Goal: Task Accomplishment & Management: Manage account settings

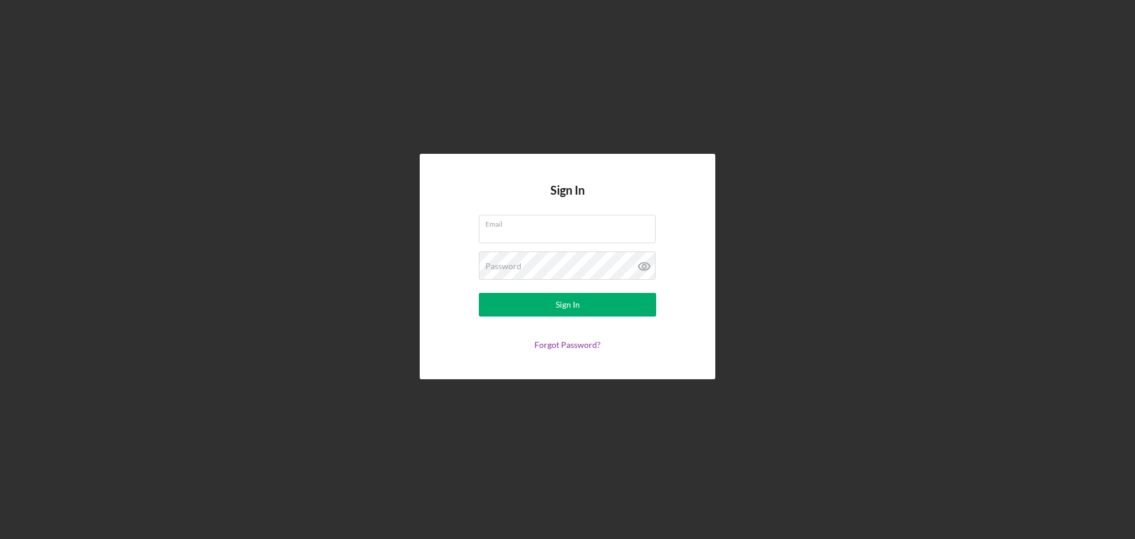
type input "[PERSON_NAME][EMAIL_ADDRESS][DOMAIN_NAME]"
click at [582, 316] on form "Email [PERSON_NAME][EMAIL_ADDRESS][DOMAIN_NAME] Password Sign In Forgot Passwor…" at bounding box center [567, 282] width 236 height 135
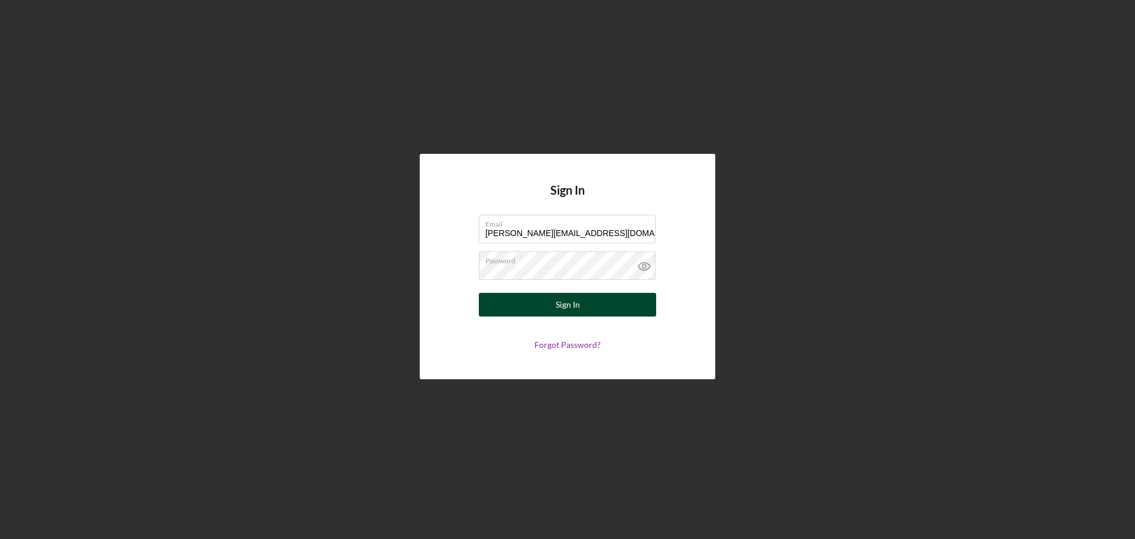
click at [576, 312] on div "Sign In" at bounding box center [568, 305] width 24 height 24
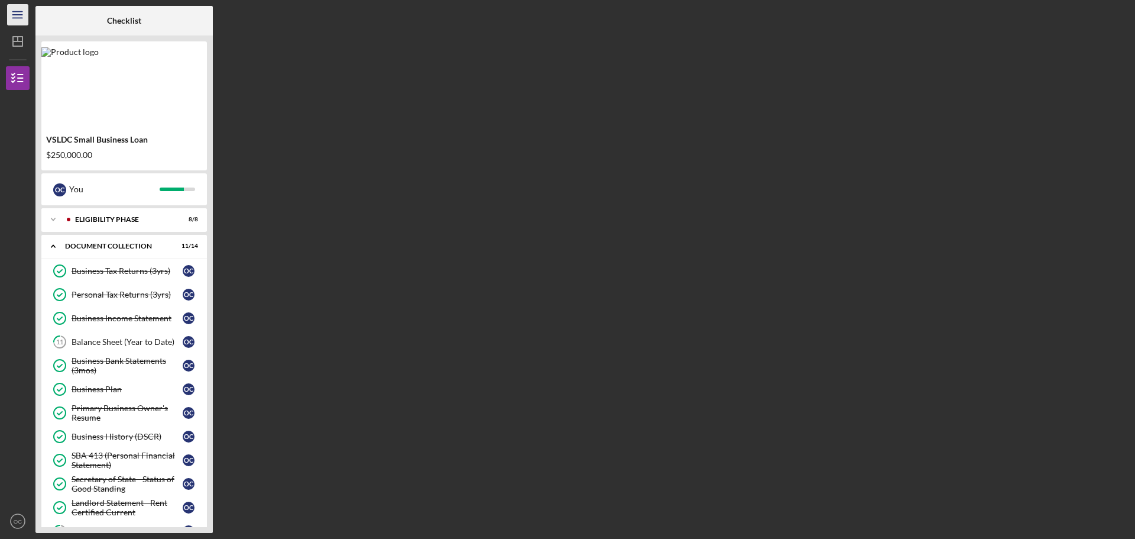
click at [8, 17] on icon "Icon/Menu" at bounding box center [18, 15] width 27 height 27
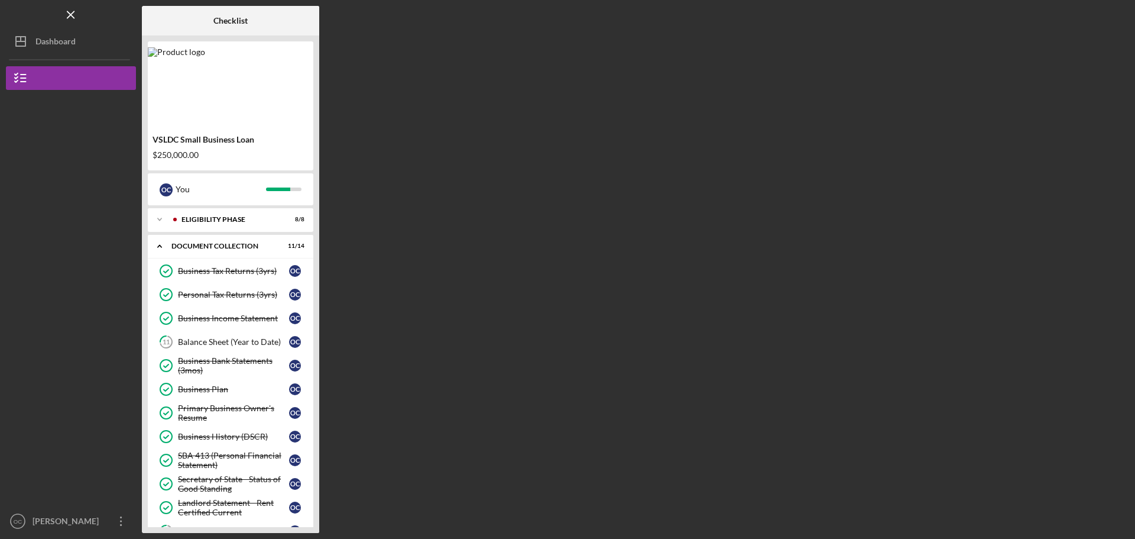
click at [495, 256] on div "Checklist VSLDC Small Business Loan $250,000.00 O C You Icon/Expander Eligibili…" at bounding box center [635, 269] width 987 height 527
click at [116, 526] on icon "Icon/Overflow" at bounding box center [121, 521] width 30 height 30
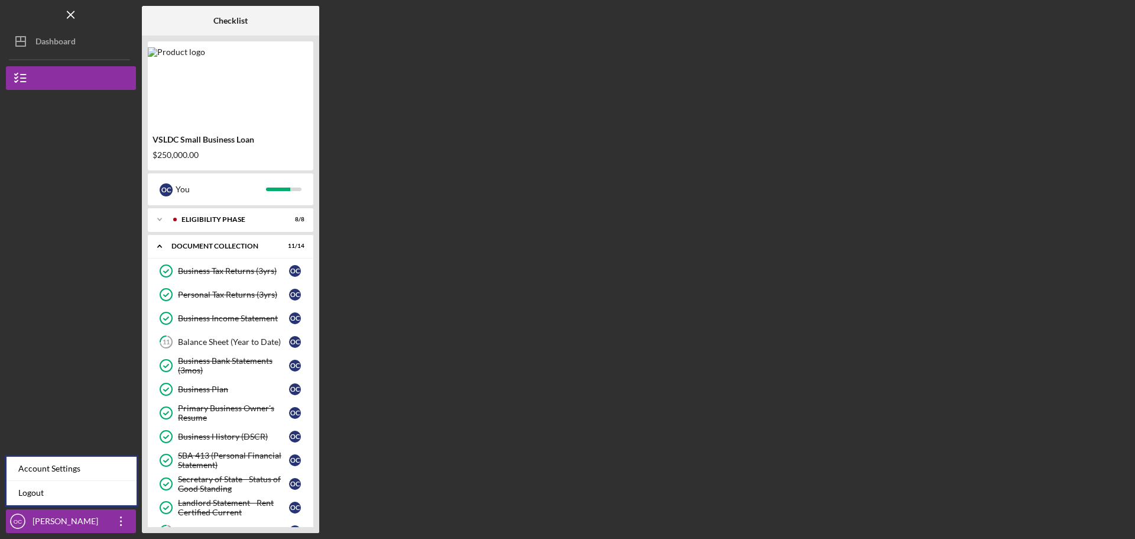
click at [61, 249] on div at bounding box center [71, 195] width 130 height 210
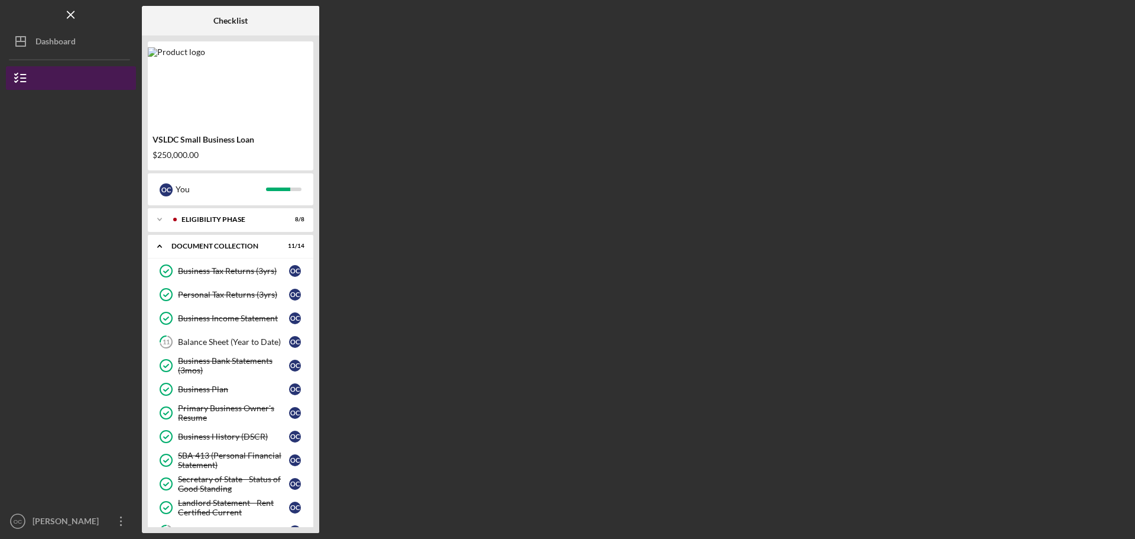
click at [67, 76] on button "VSLDC Small Business Loan" at bounding box center [71, 78] width 130 height 24
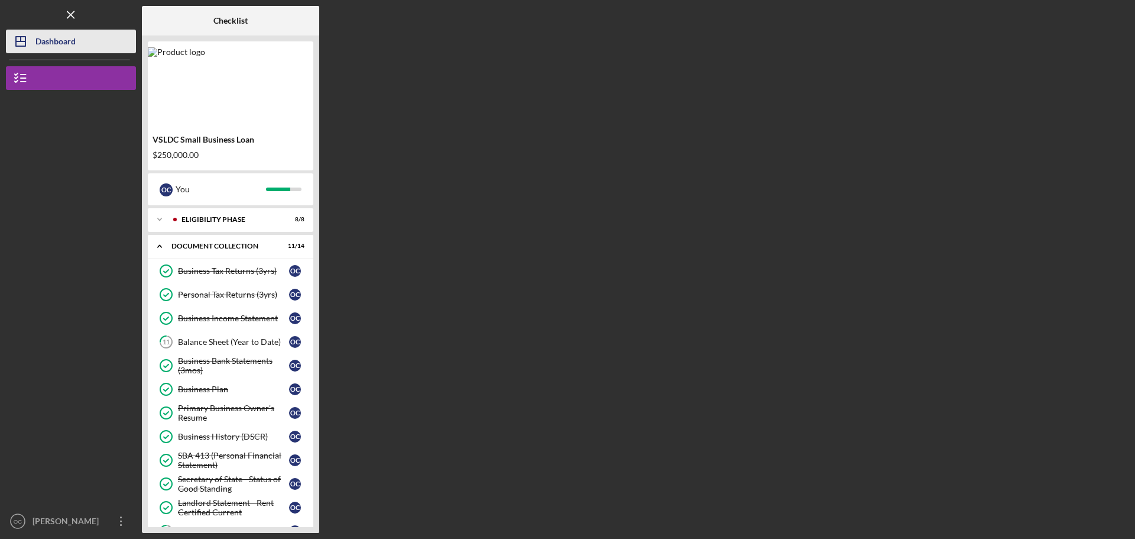
click at [72, 35] on div "Dashboard" at bounding box center [55, 43] width 40 height 27
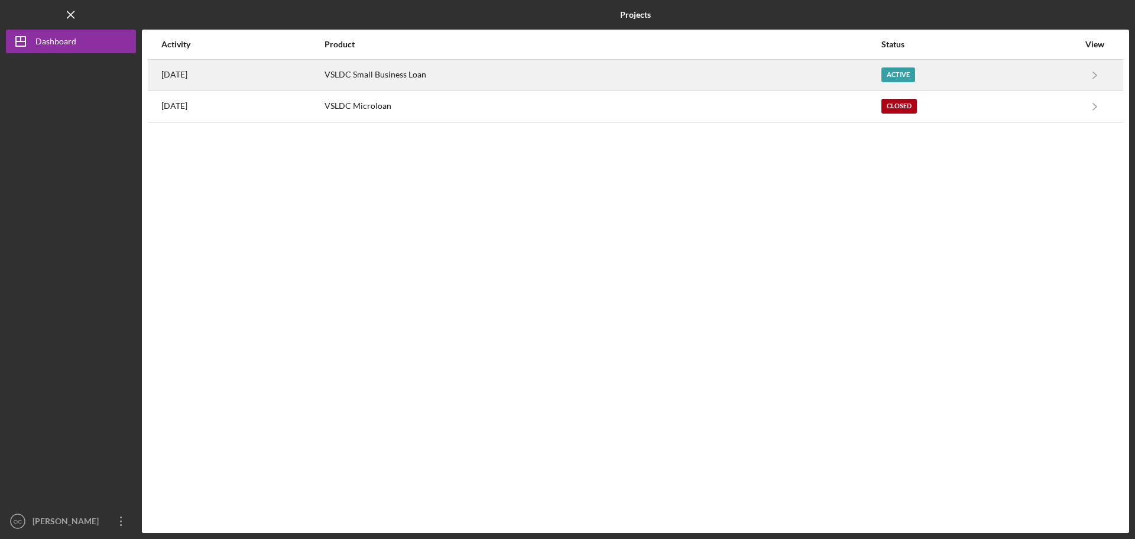
click at [499, 80] on div "VSLDC Small Business Loan" at bounding box center [603, 75] width 556 height 30
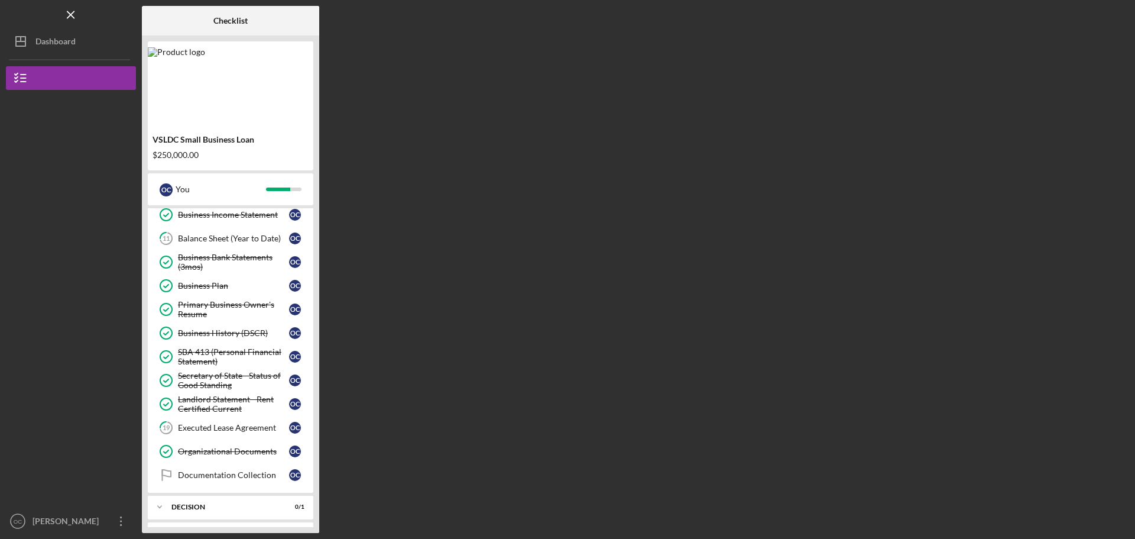
scroll to position [155, 0]
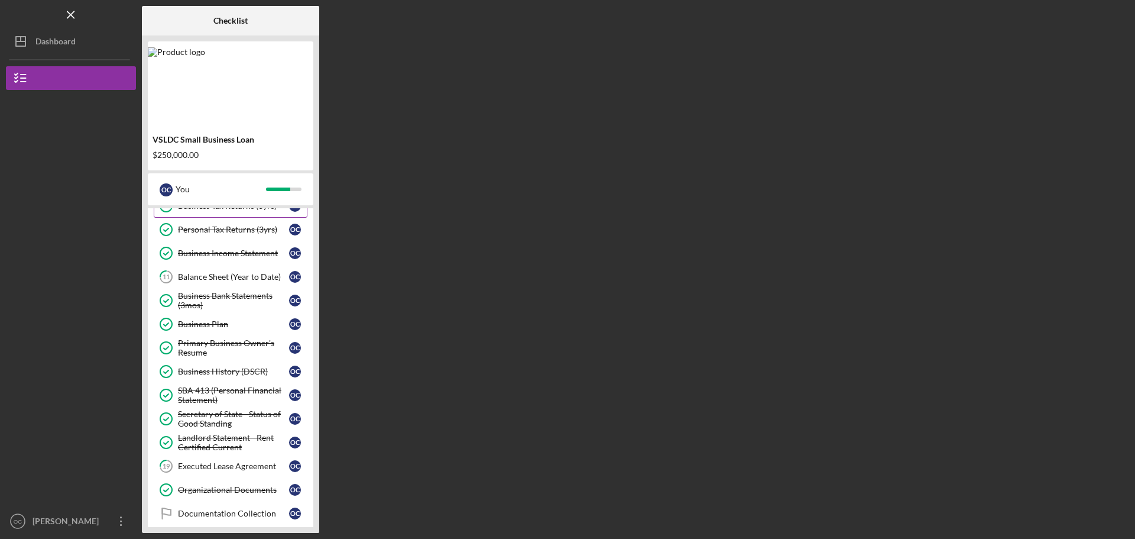
scroll to position [155, 0]
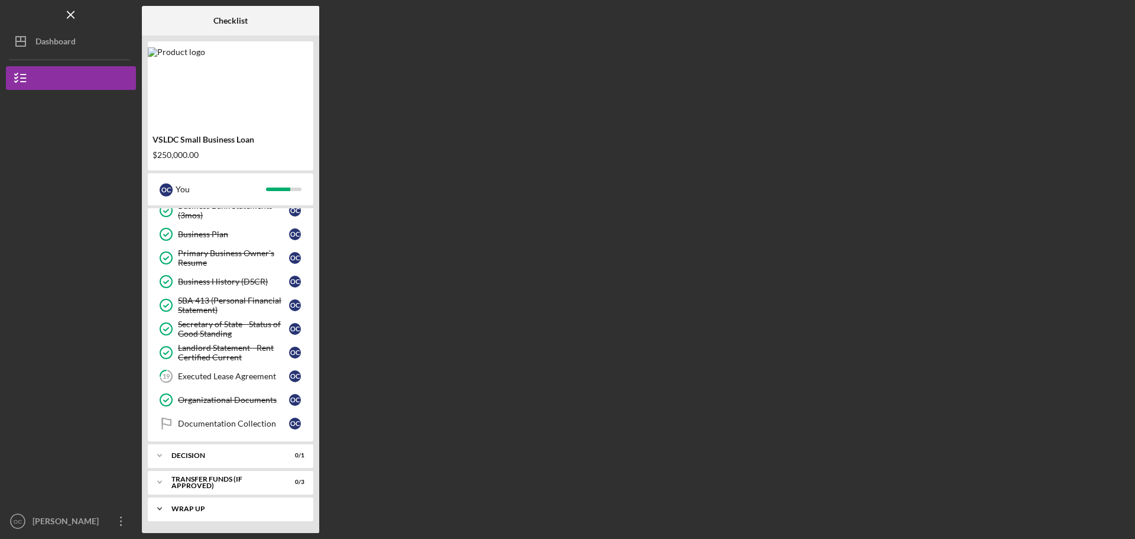
click at [215, 513] on div "Icon/Expander Wrap Up 0 / 2" at bounding box center [231, 509] width 166 height 24
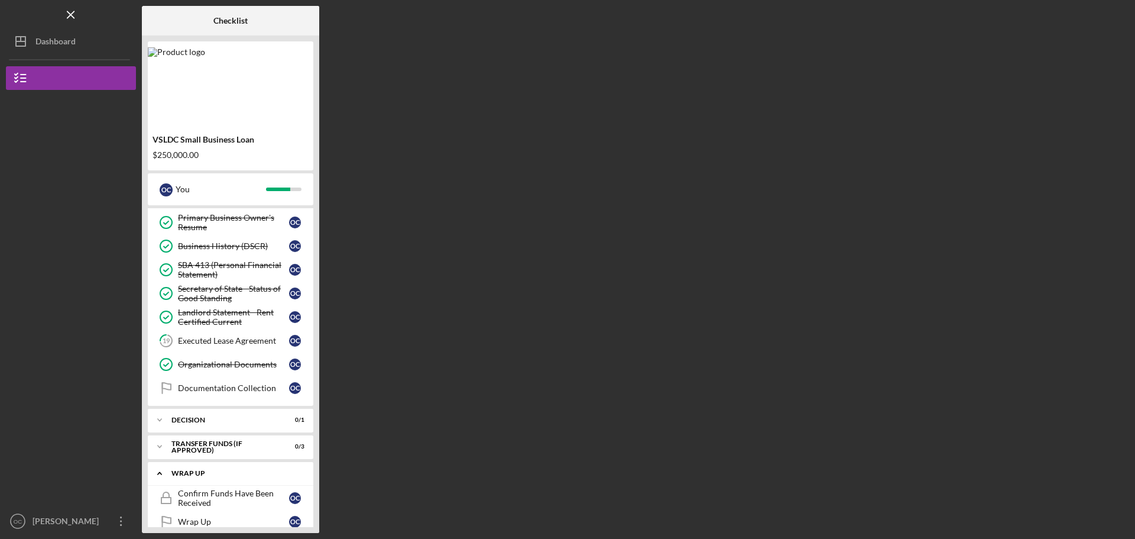
scroll to position [209, 0]
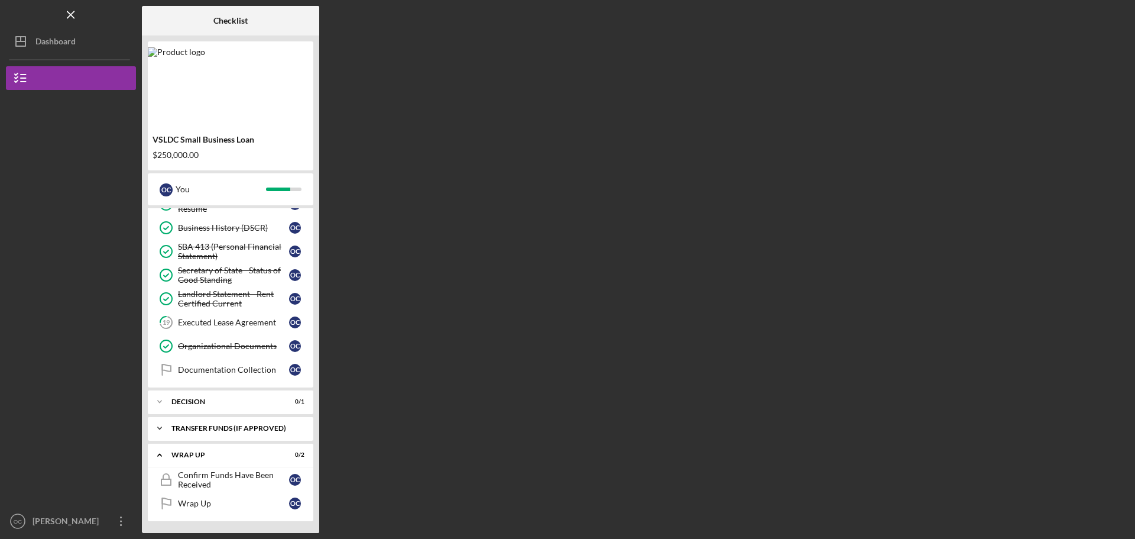
click at [206, 428] on div "Transfer Funds (If Approved)" at bounding box center [234, 427] width 127 height 7
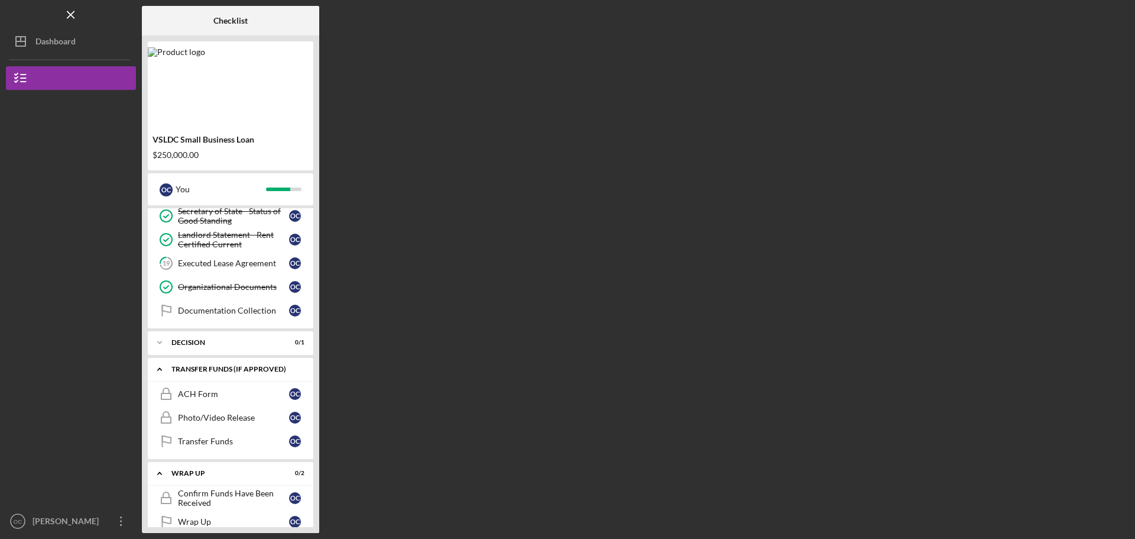
scroll to position [286, 0]
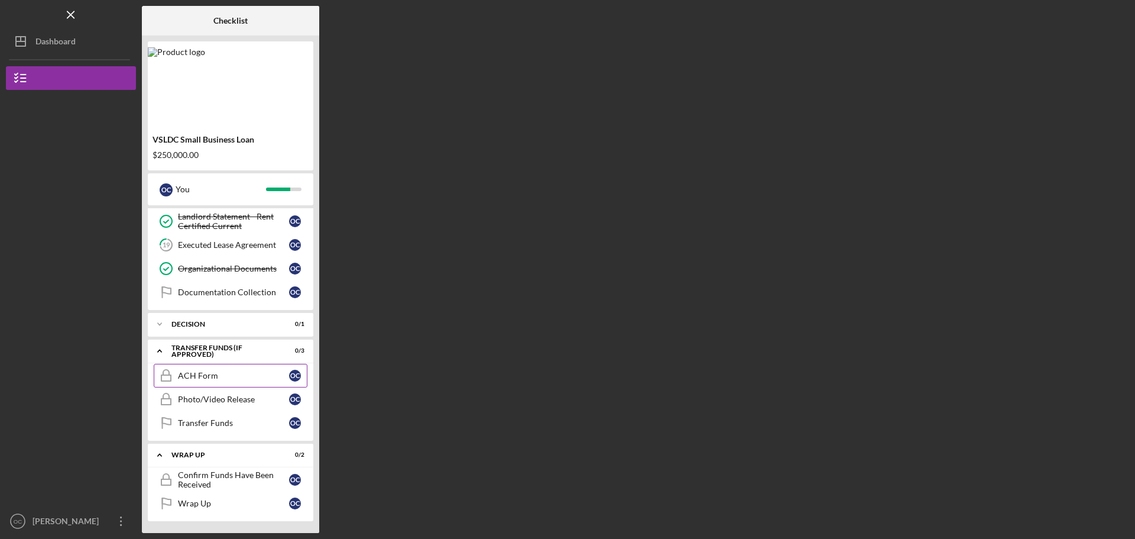
click at [207, 383] on link "ACH Form ACH Form O C" at bounding box center [231, 376] width 154 height 24
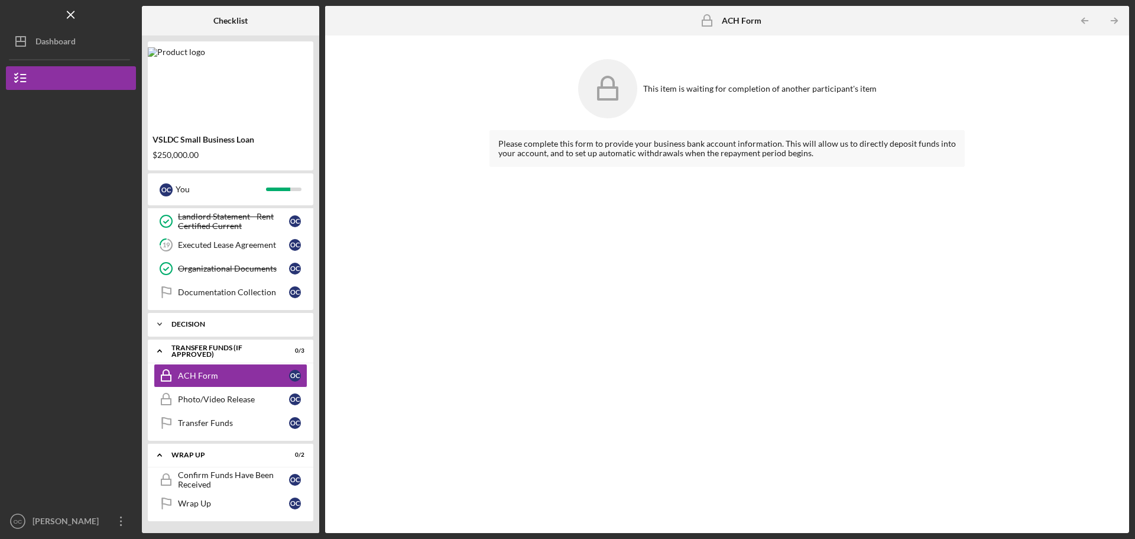
click at [214, 335] on div "Icon/Expander Decision 0 / 1" at bounding box center [231, 324] width 166 height 24
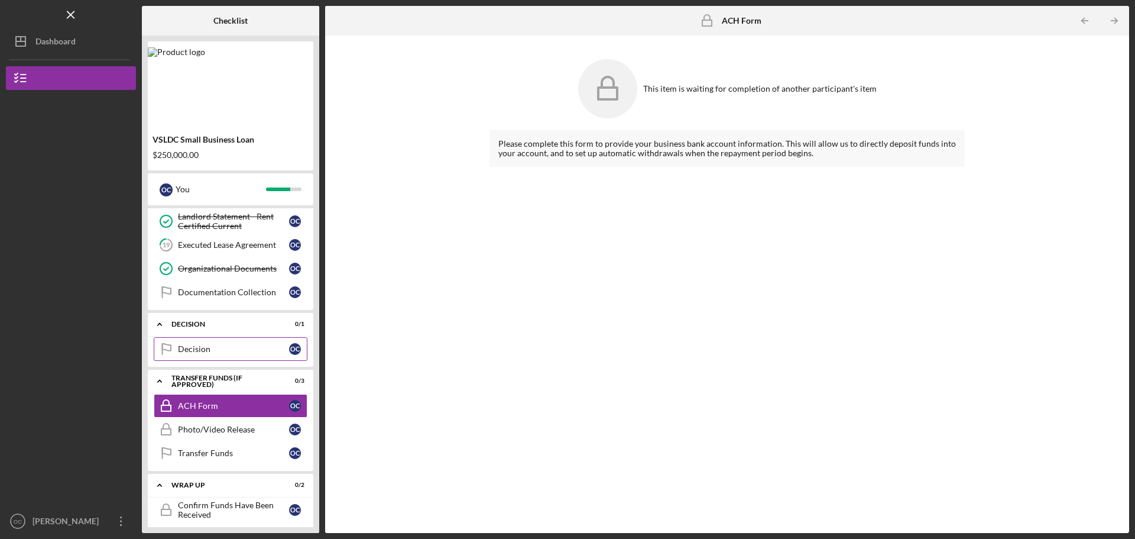
click at [219, 349] on div "Decision" at bounding box center [233, 348] width 111 height 9
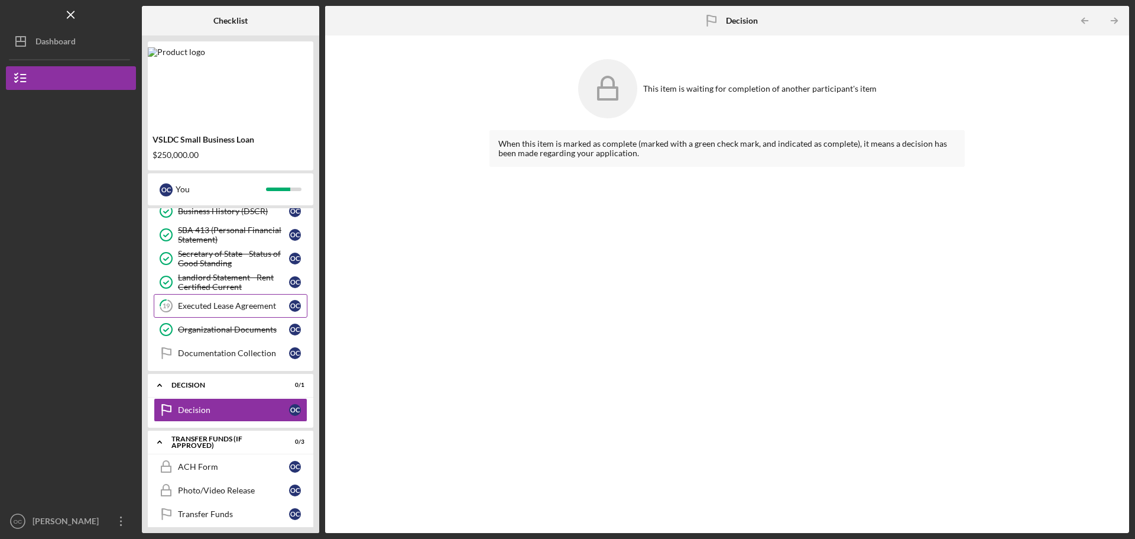
scroll to position [168, 0]
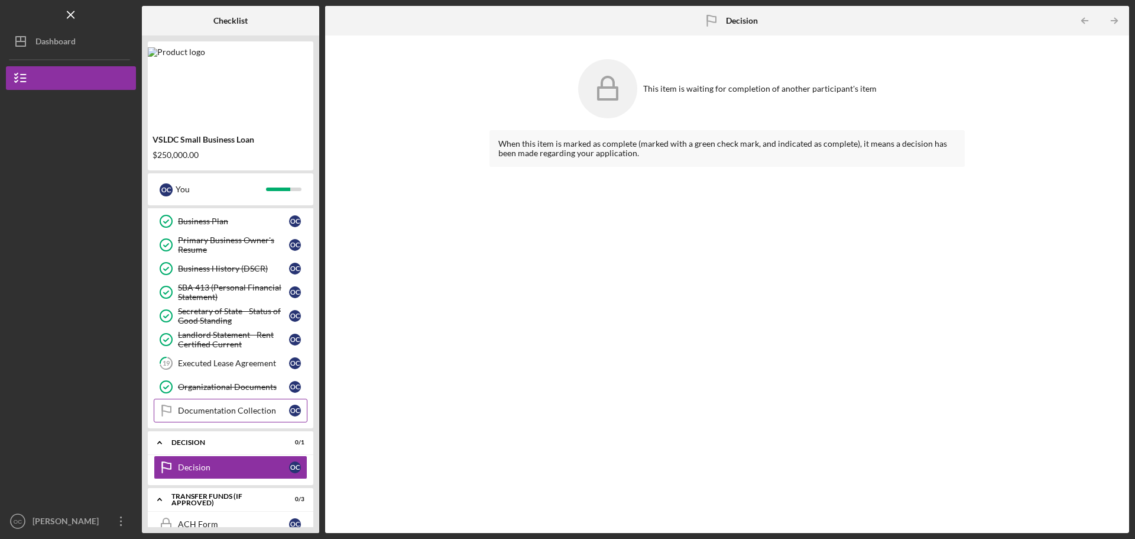
click at [250, 416] on link "Documentation Collection Documentation Collection O C" at bounding box center [231, 410] width 154 height 24
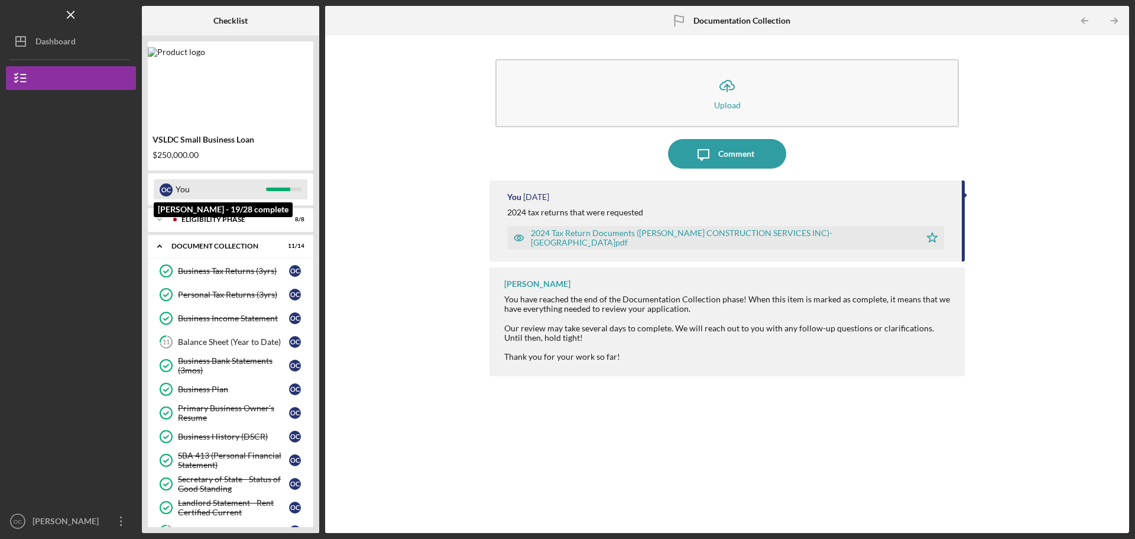
click at [247, 193] on div "You" at bounding box center [221, 189] width 90 height 20
click at [173, 68] on div at bounding box center [231, 82] width 166 height 71
click at [188, 109] on div at bounding box center [231, 82] width 166 height 71
click at [204, 111] on div at bounding box center [231, 82] width 166 height 71
